Goal: Register for event/course

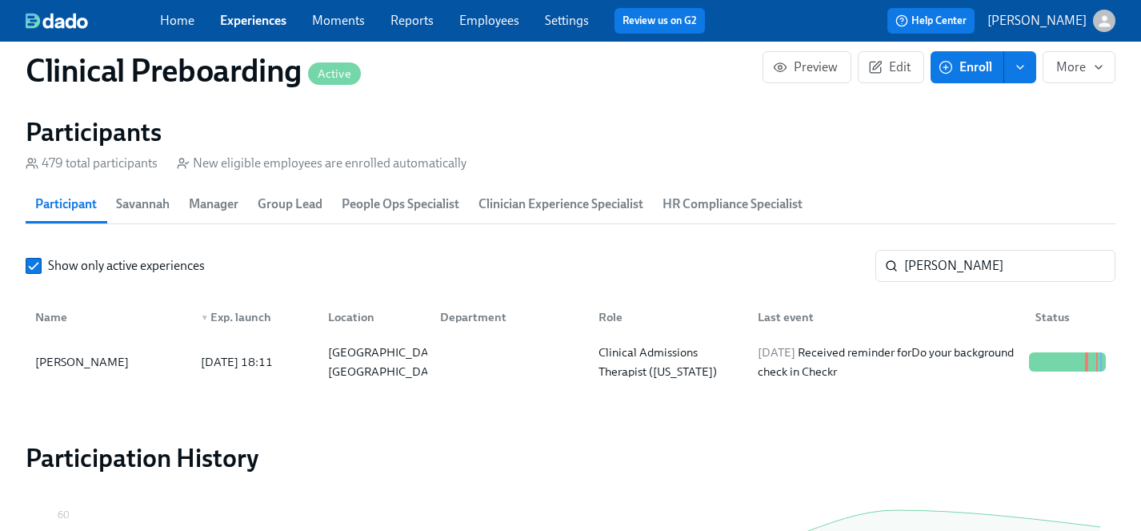
scroll to position [0, 18621]
click at [253, 26] on link "Experiences" at bounding box center [253, 20] width 66 height 15
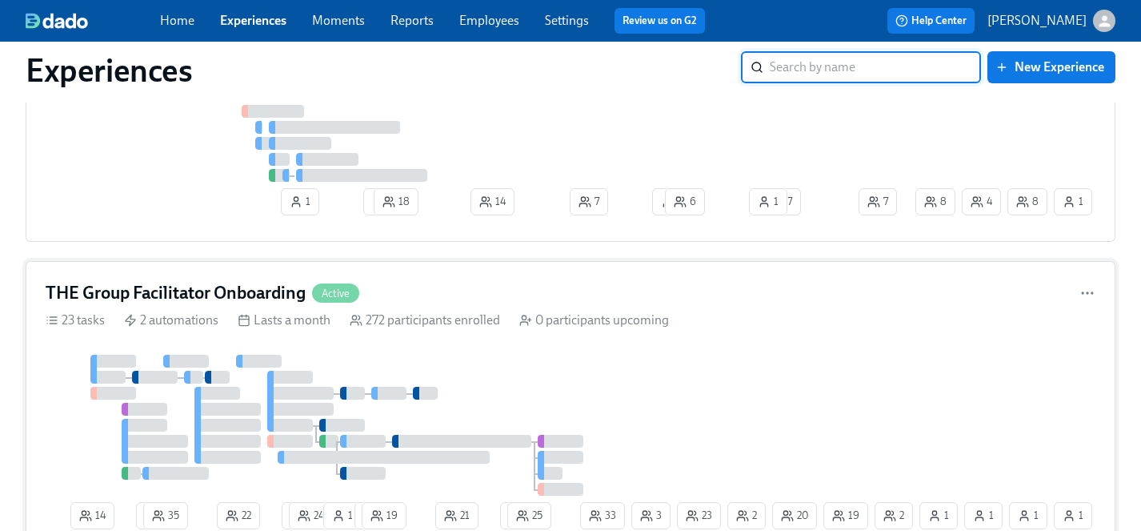
scroll to position [6122, 0]
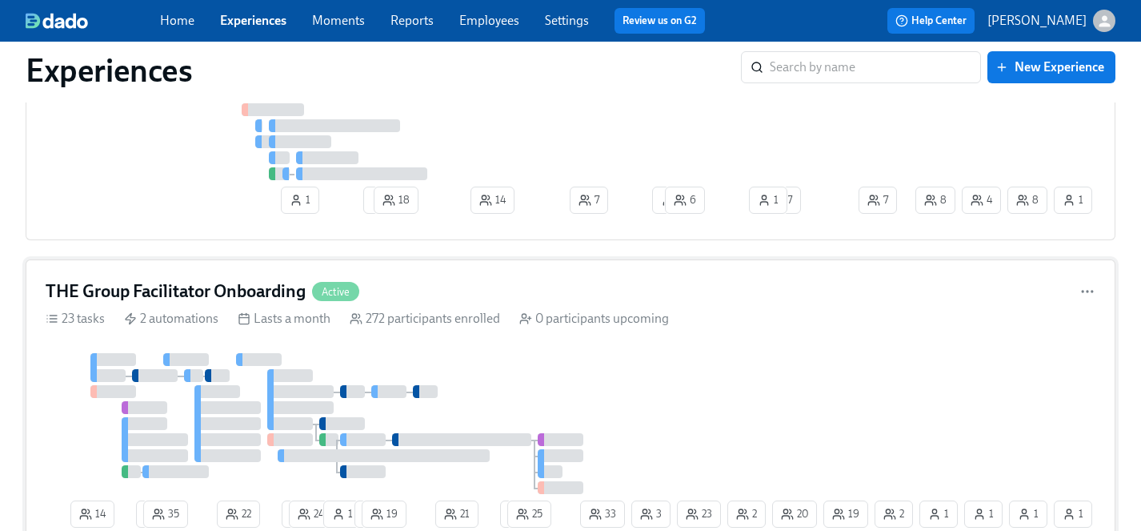
click at [479, 375] on div at bounding box center [337, 423] width 583 height 141
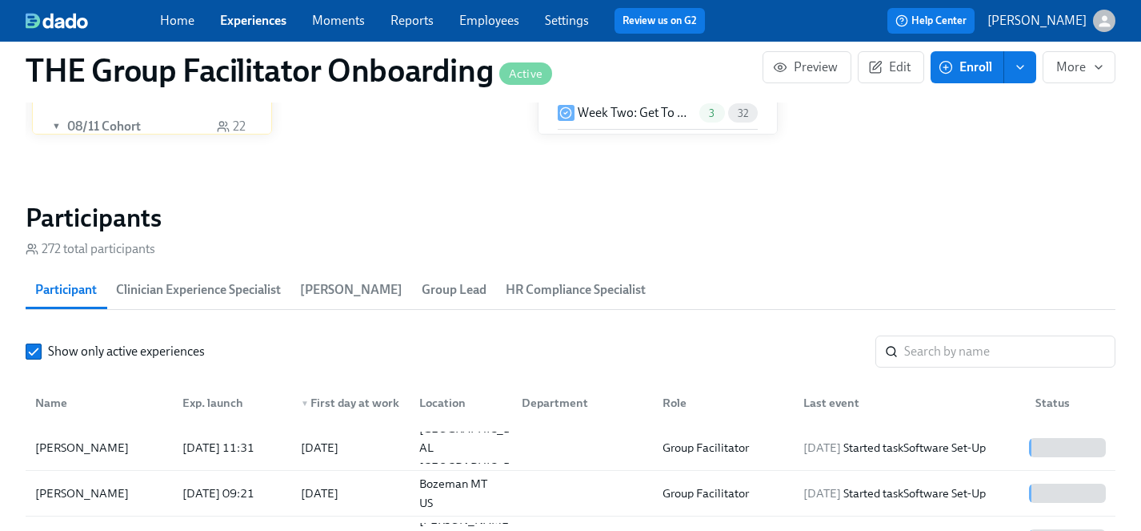
scroll to position [13, 0]
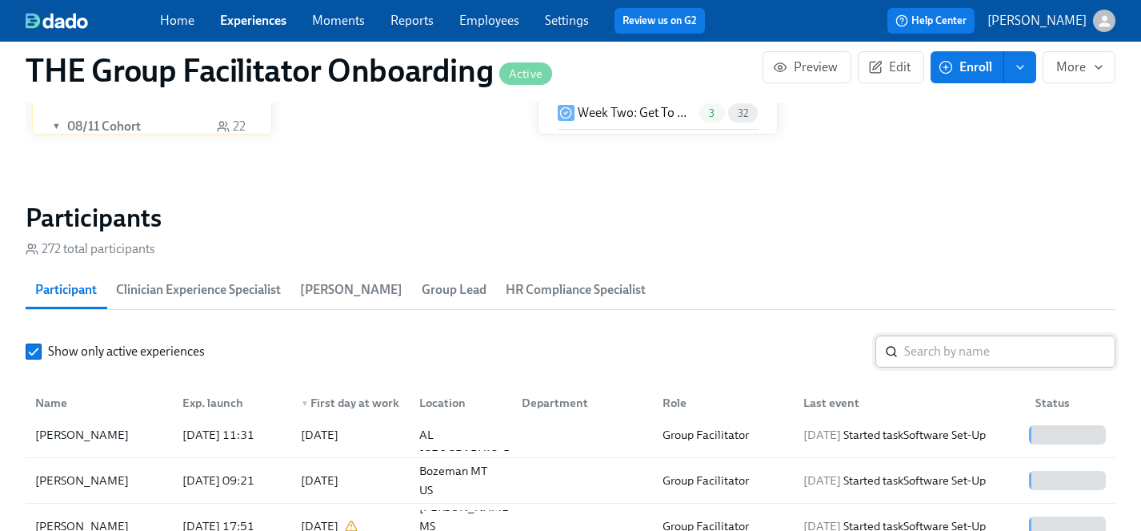
click at [977, 357] on input "search" at bounding box center [1009, 351] width 211 height 32
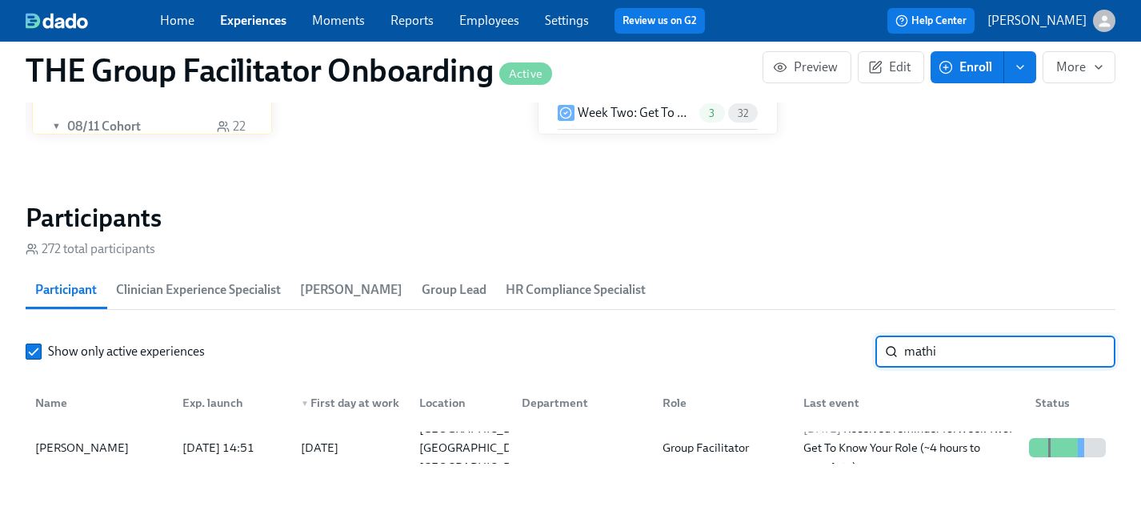
type input "mathi"
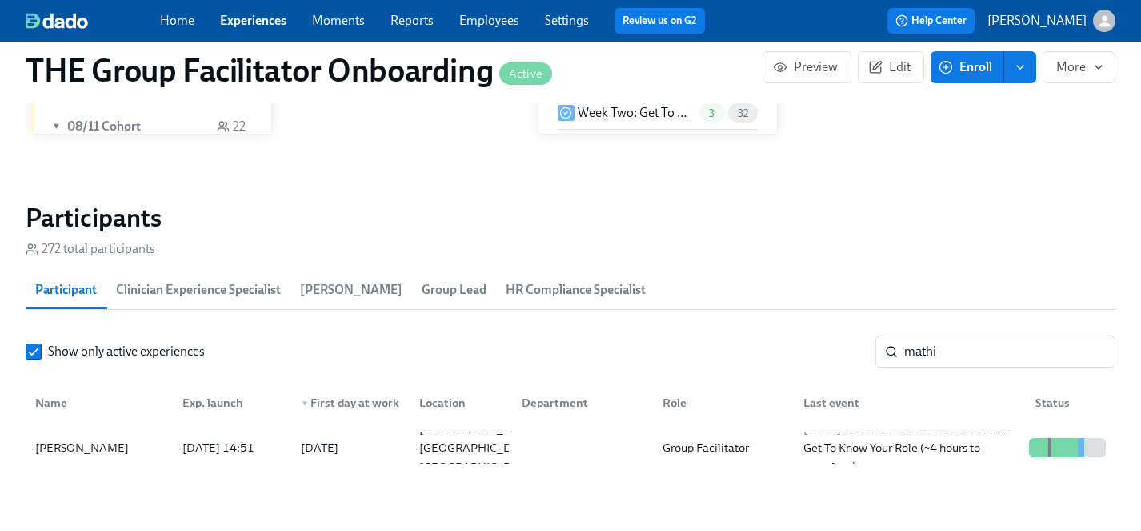
click at [972, 66] on span "Enroll" at bounding box center [967, 67] width 50 height 16
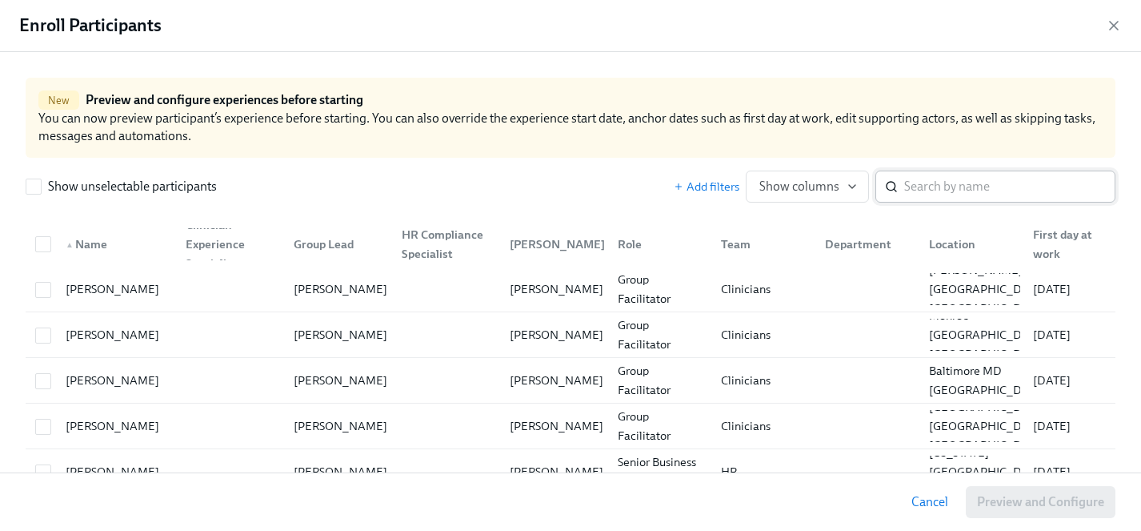
click at [963, 193] on input "search" at bounding box center [1009, 186] width 211 height 32
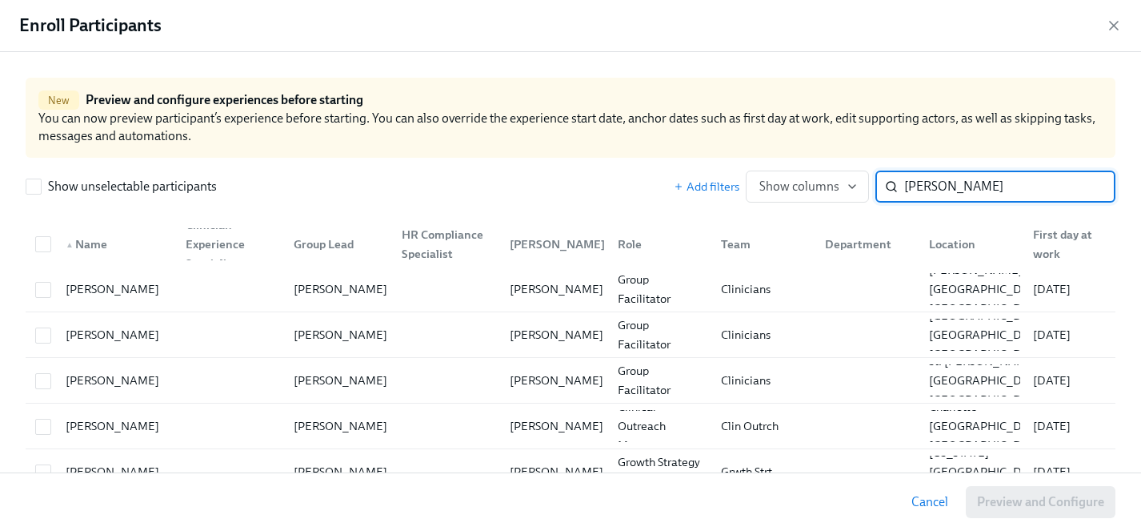
scroll to position [0, 26207]
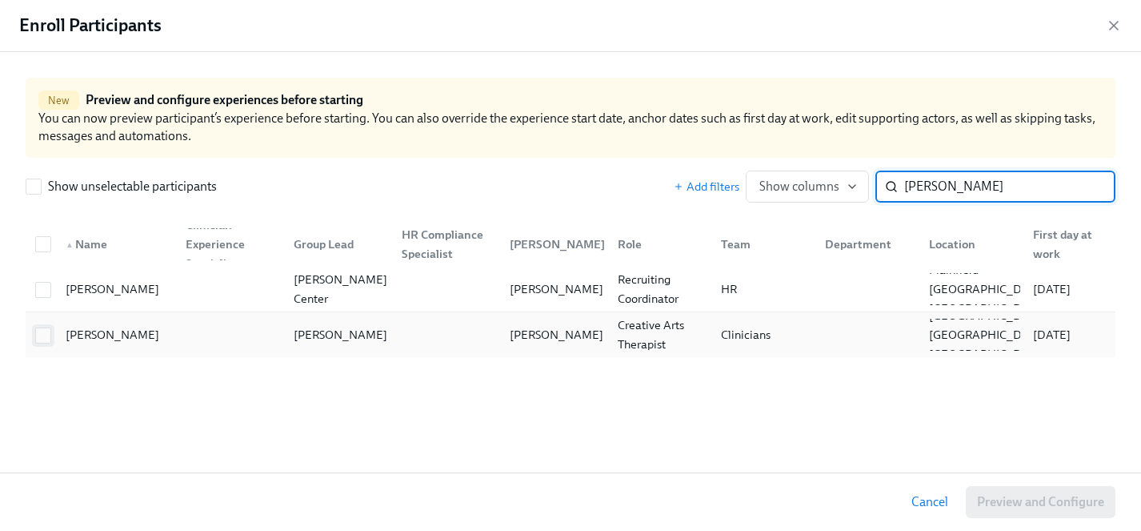
type input "[PERSON_NAME]"
click at [46, 335] on input "checkbox" at bounding box center [43, 335] width 14 height 14
checkbox input "true"
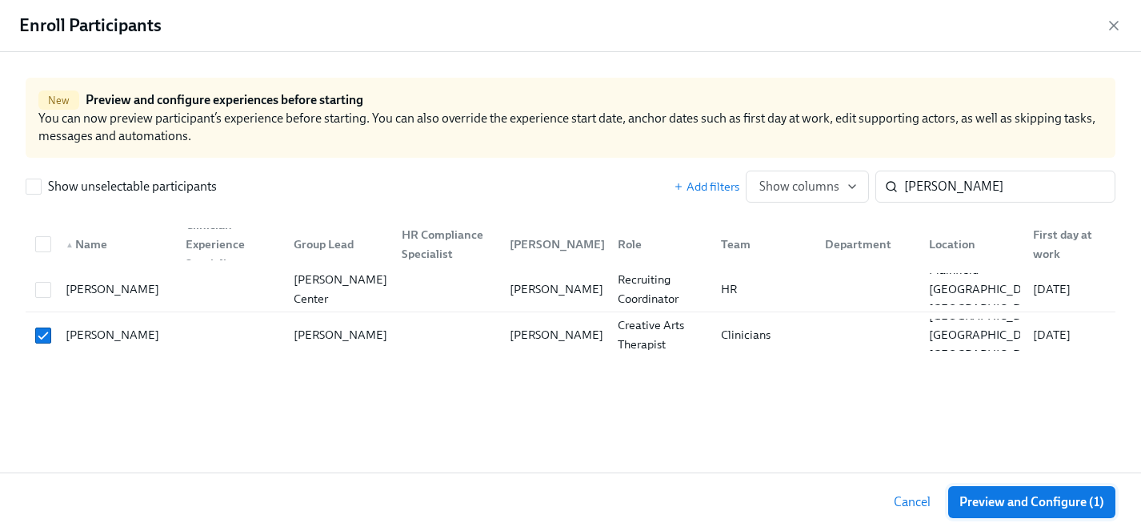
click at [1001, 509] on span "Preview and Configure (1)" at bounding box center [1031, 502] width 145 height 16
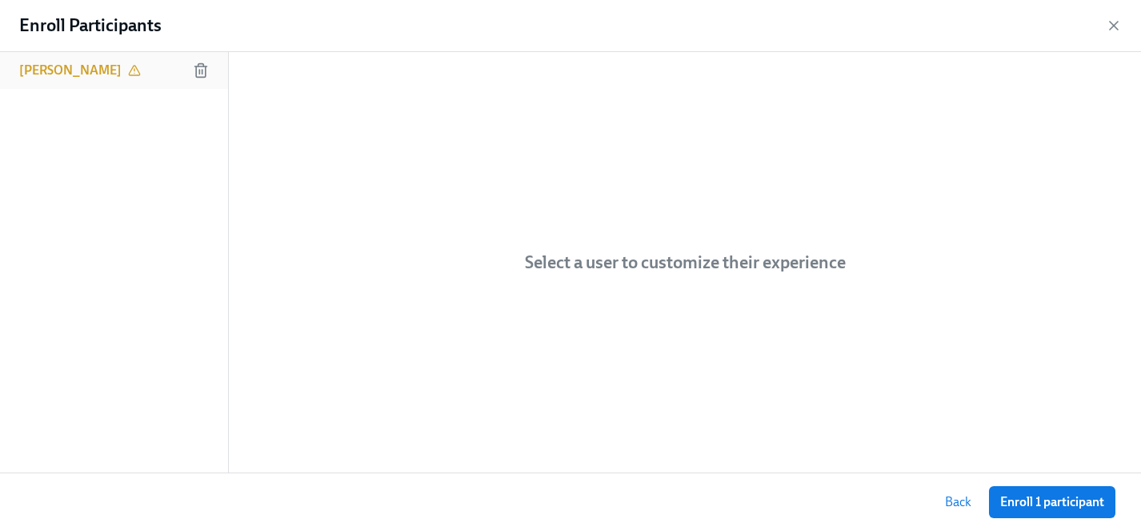
click at [60, 63] on h6 "[PERSON_NAME]" at bounding box center [70, 71] width 102 height 18
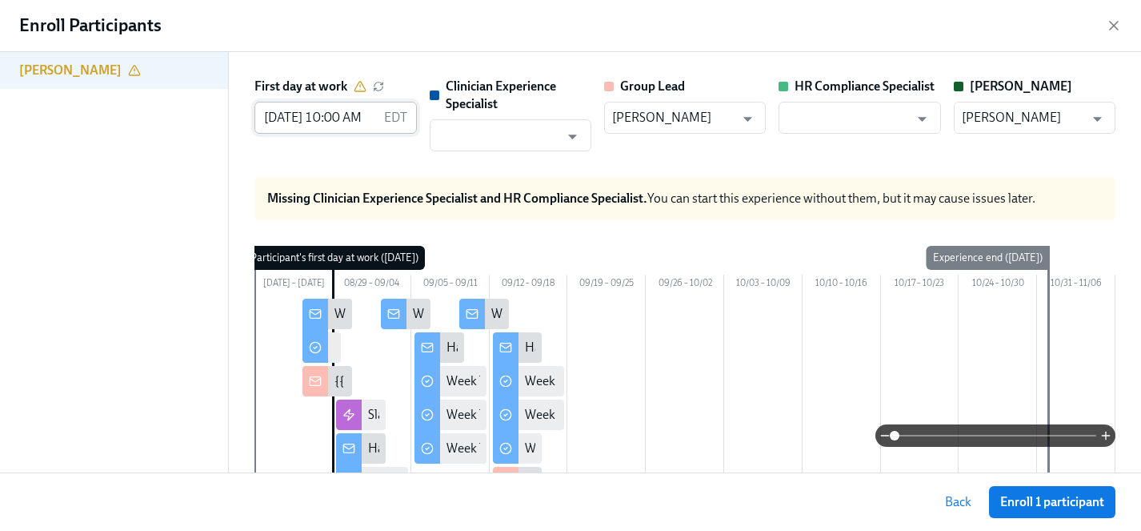
click at [302, 125] on input "[DATE] 10:00 AM" at bounding box center [315, 118] width 122 height 32
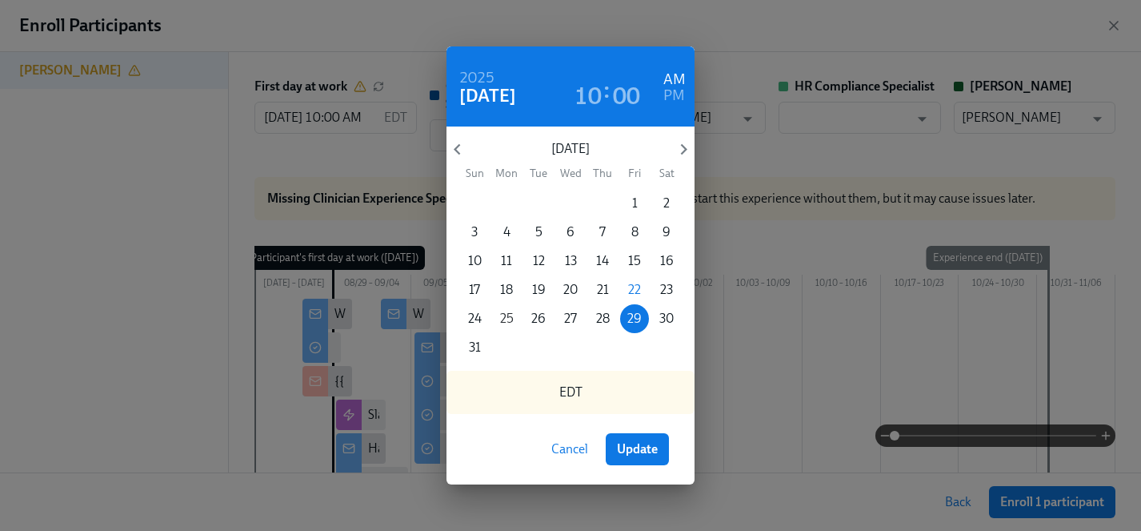
click at [511, 317] on p "25" at bounding box center [507, 319] width 14 height 18
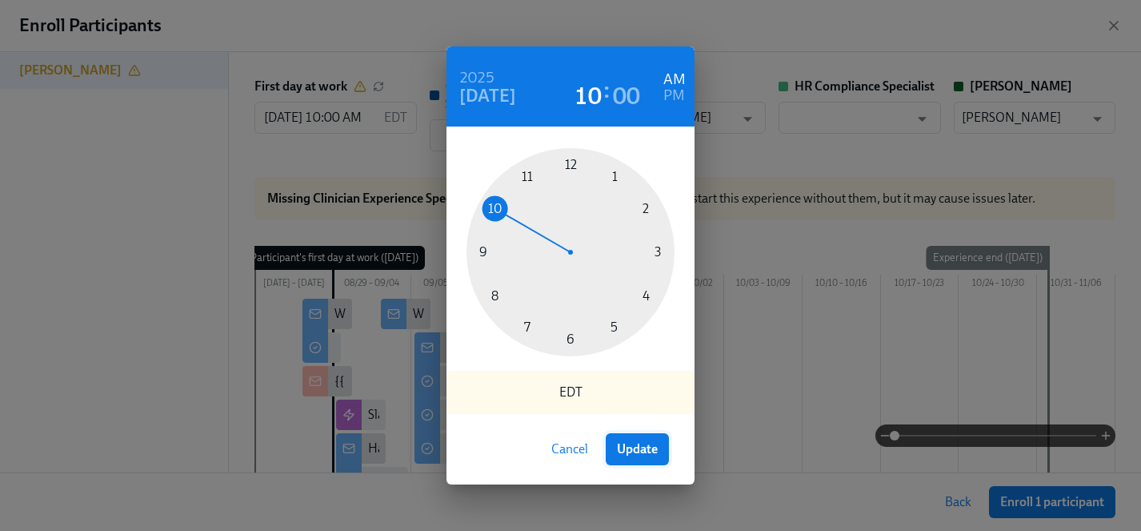
click at [648, 447] on span "Update" at bounding box center [637, 449] width 41 height 16
type input "[DATE] 10:00 AM"
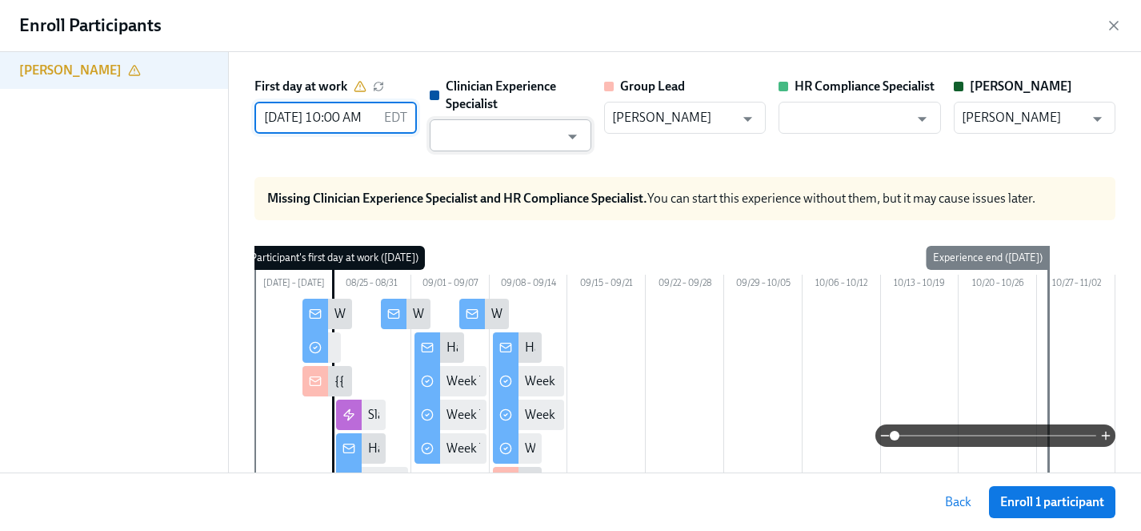
click at [492, 134] on input "text" at bounding box center [499, 135] width 122 height 32
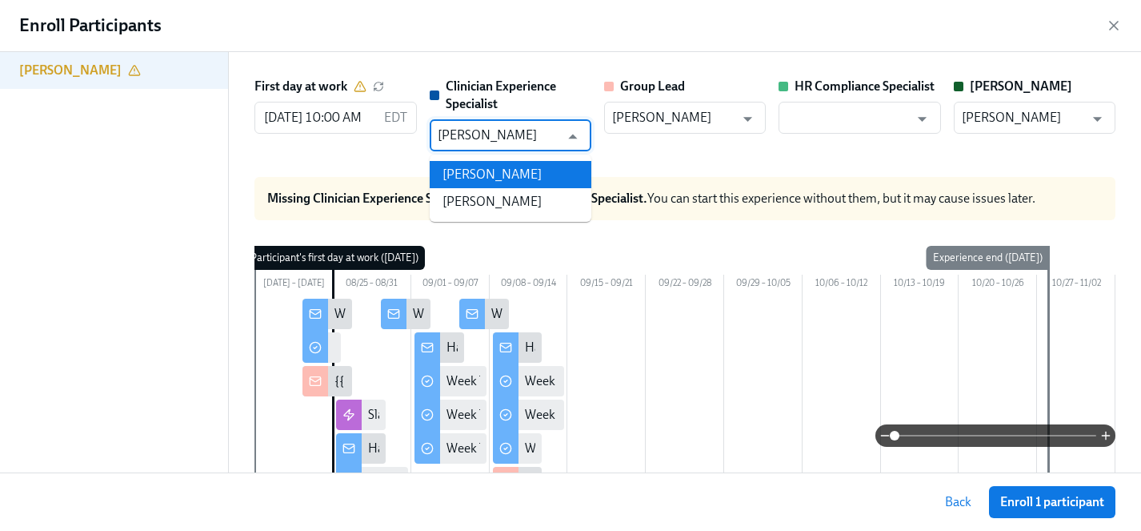
click at [501, 170] on li "[PERSON_NAME]" at bounding box center [511, 174] width 162 height 27
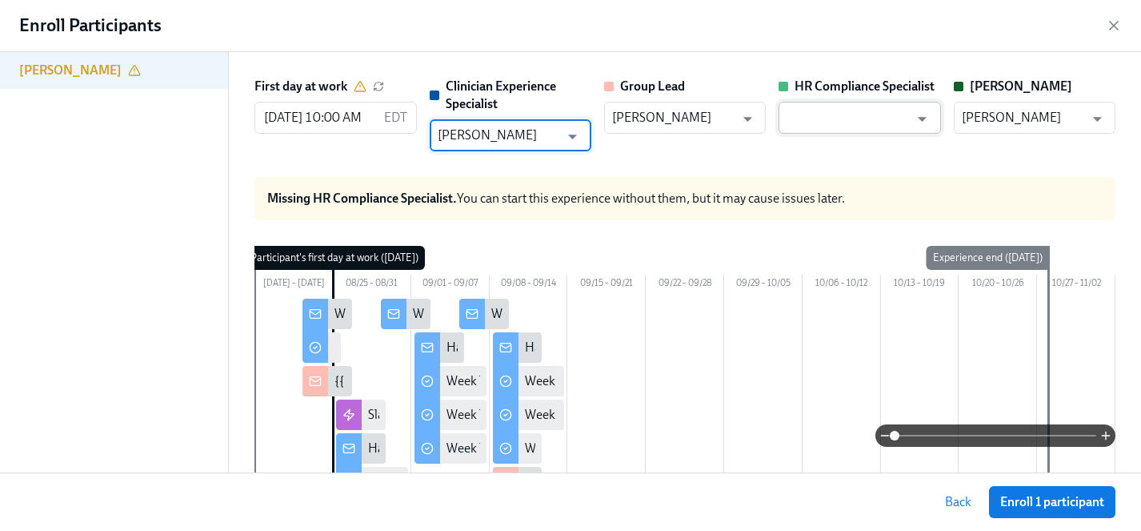
type input "[PERSON_NAME]"
click at [809, 116] on input "text" at bounding box center [848, 118] width 122 height 32
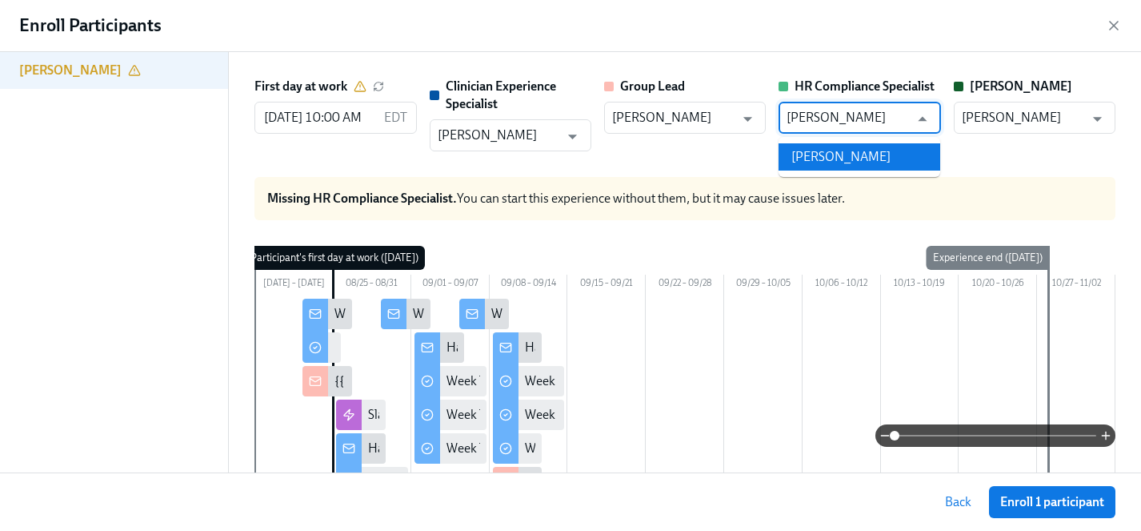
click at [835, 156] on li "[PERSON_NAME]" at bounding box center [860, 156] width 162 height 27
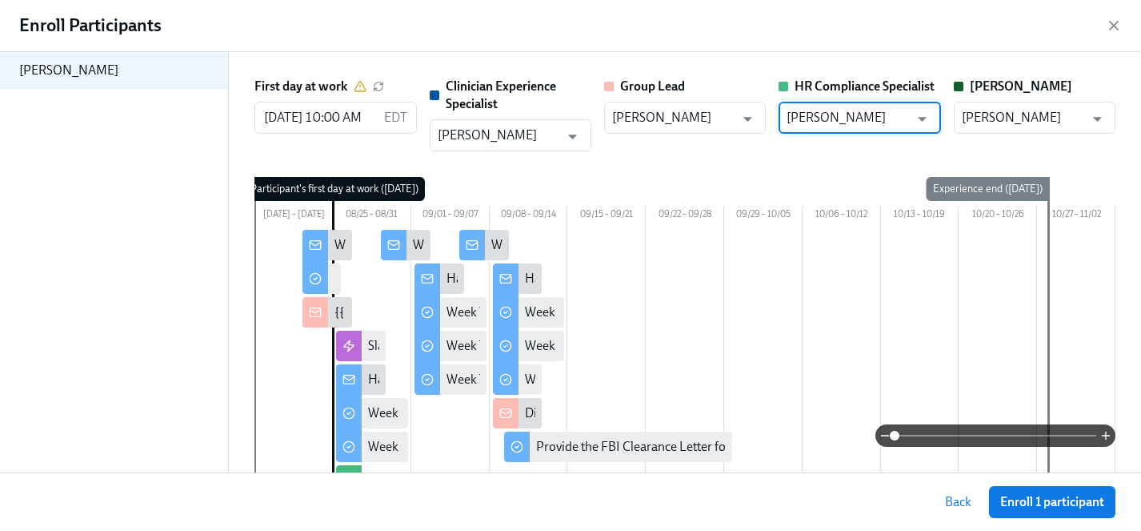
type input "[PERSON_NAME]"
click at [1051, 509] on span "Enroll 1 participant" at bounding box center [1052, 502] width 104 height 16
